Goal: Transaction & Acquisition: Purchase product/service

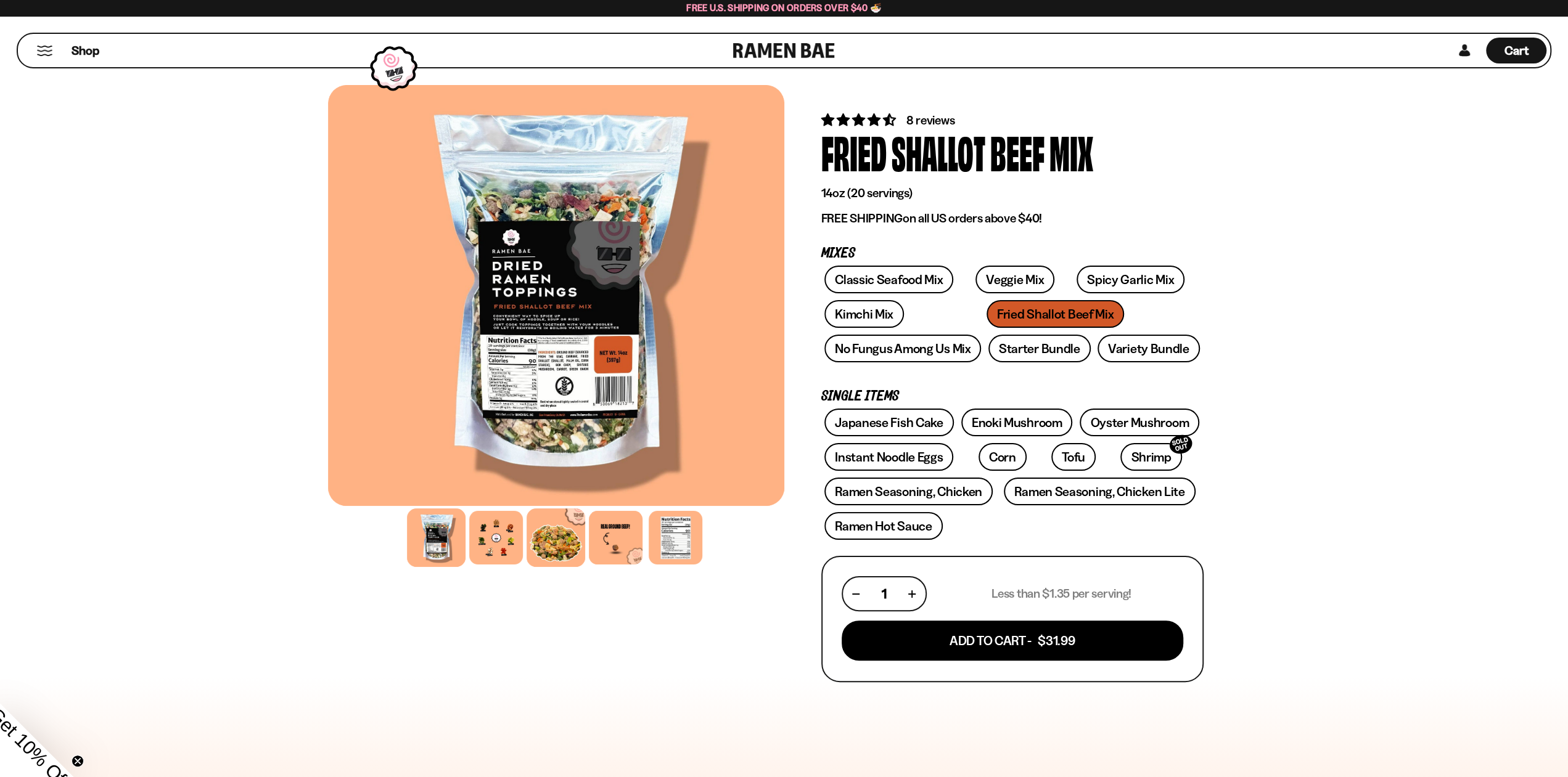
click at [555, 551] on div at bounding box center [556, 538] width 59 height 59
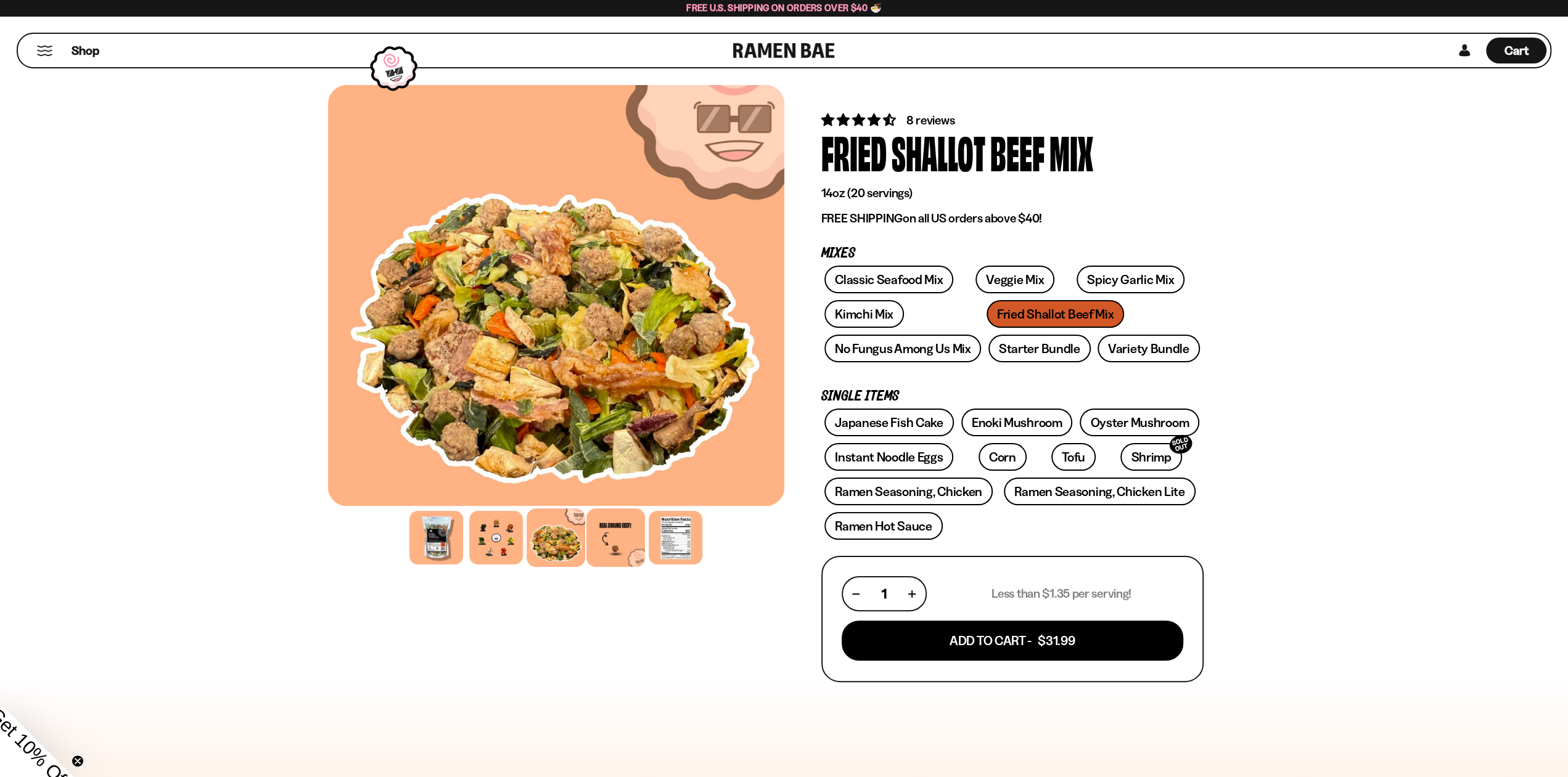
click at [617, 547] on div at bounding box center [616, 538] width 59 height 59
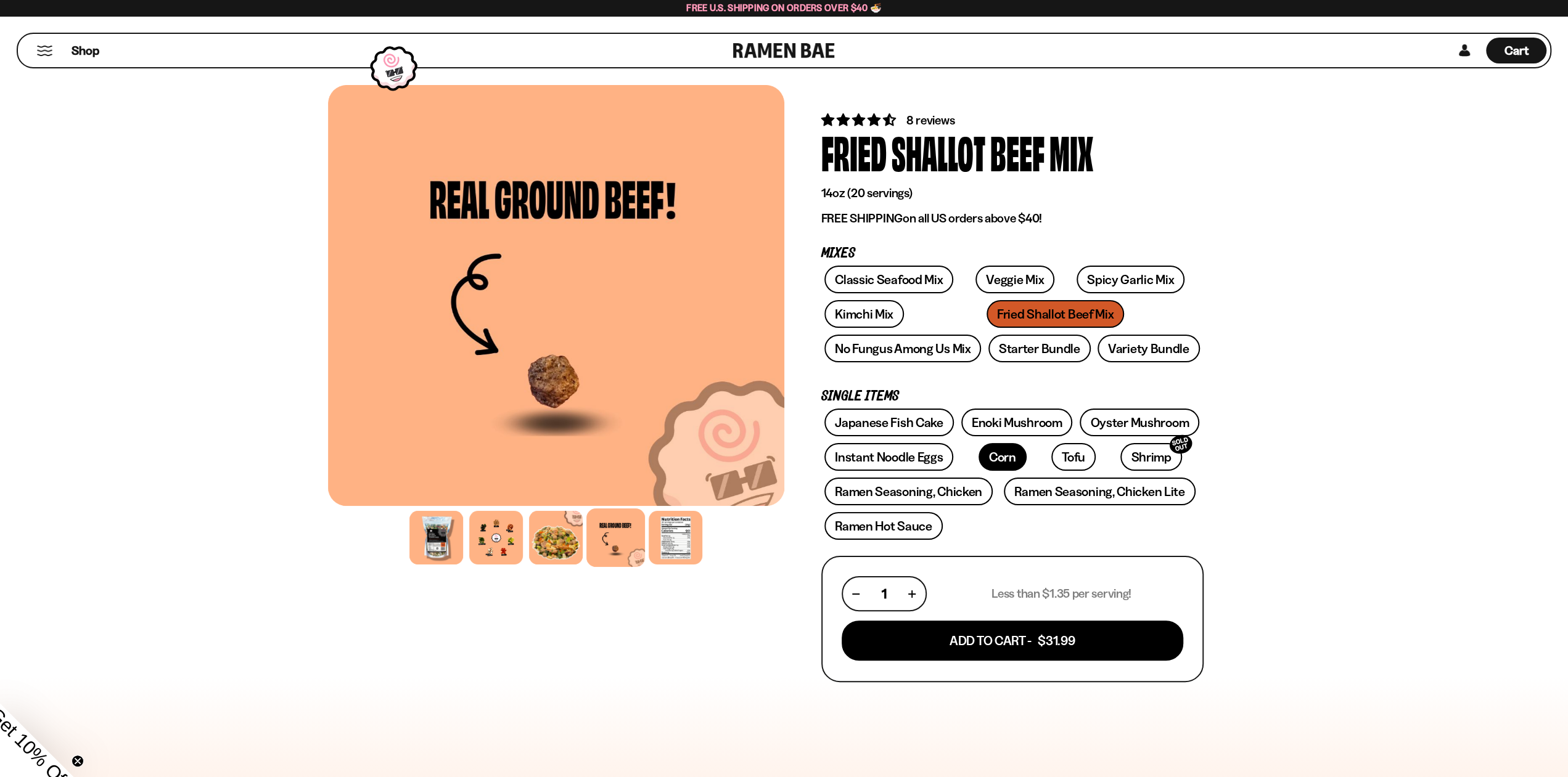
click at [980, 455] on link "Corn" at bounding box center [1003, 457] width 48 height 28
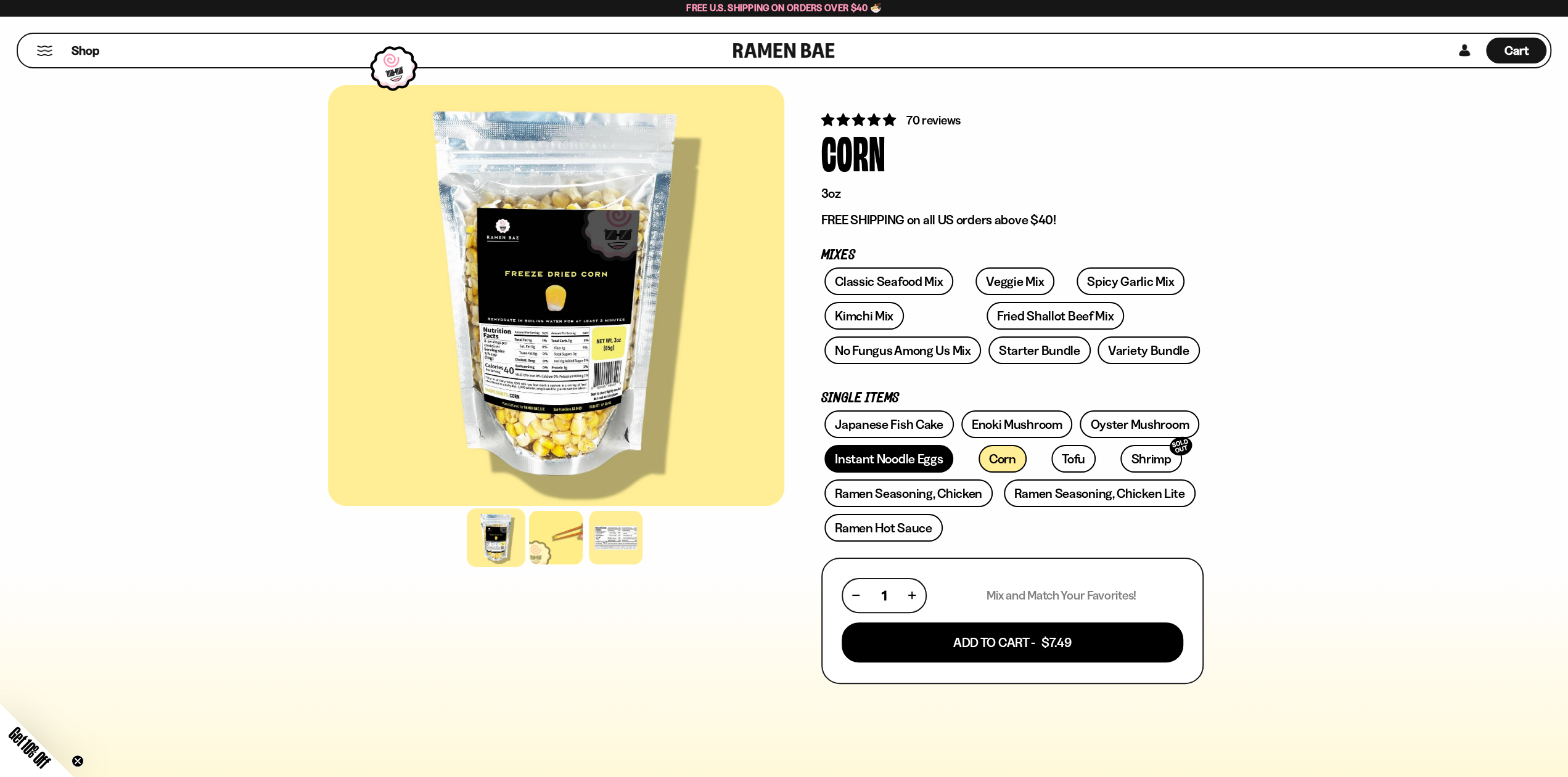
click at [905, 464] on link "Instant Noodle Eggs" at bounding box center [889, 459] width 129 height 28
